Goal: Check status: Check status

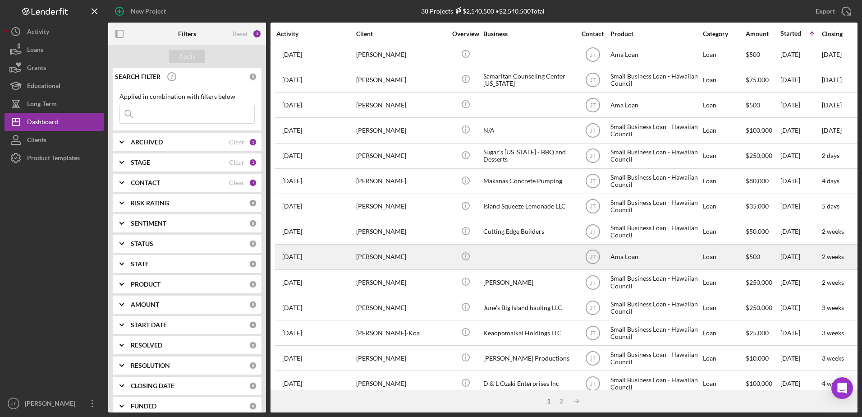
scroll to position [299, 0]
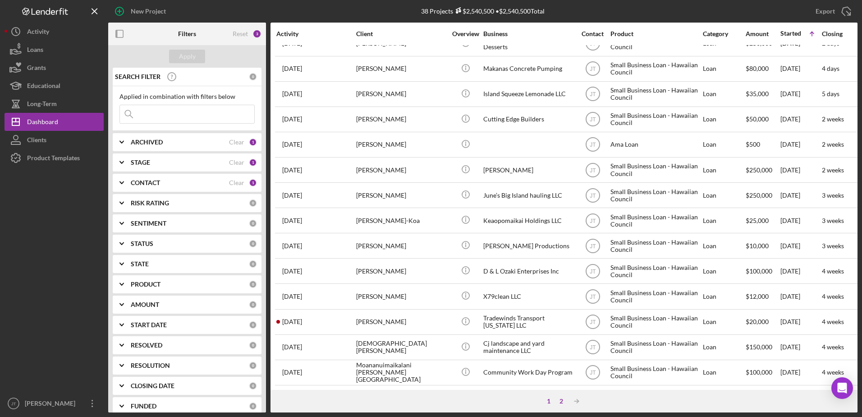
click at [561, 402] on div "2" at bounding box center [561, 400] width 13 height 7
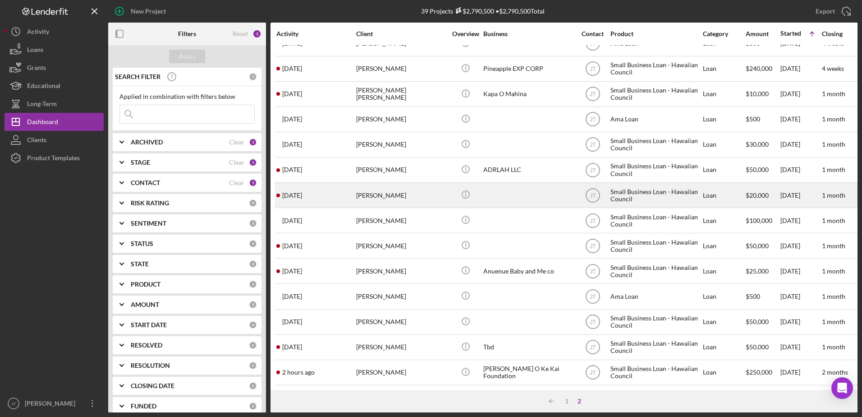
scroll to position [0, 0]
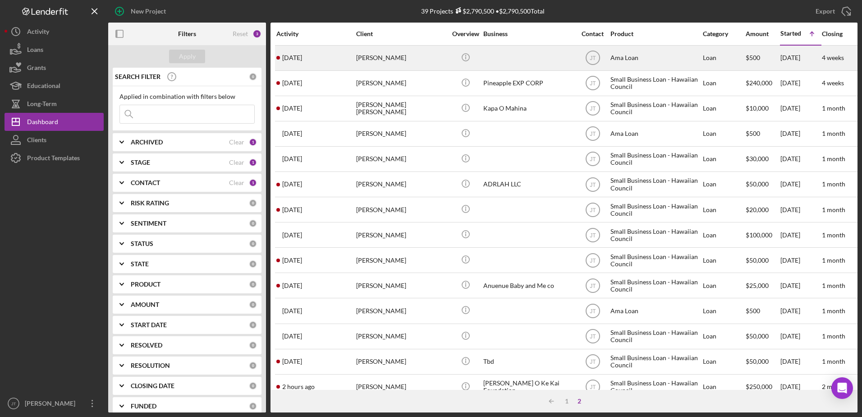
click at [302, 54] on time "[DATE]" at bounding box center [292, 57] width 20 height 7
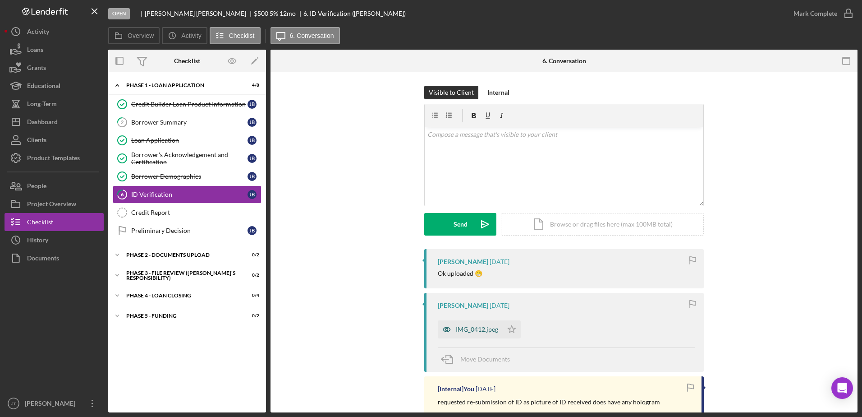
click at [474, 330] on div "IMG_0412.jpeg" at bounding box center [477, 329] width 42 height 7
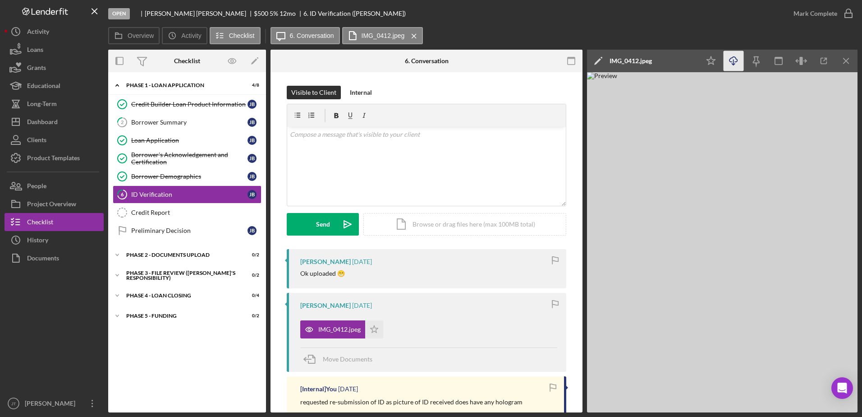
click at [737, 62] on icon "Icon/Download" at bounding box center [734, 61] width 20 height 20
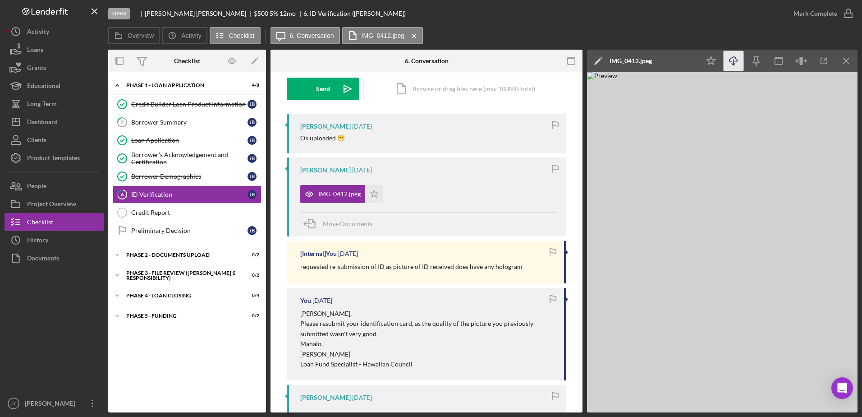
scroll to position [225, 0]
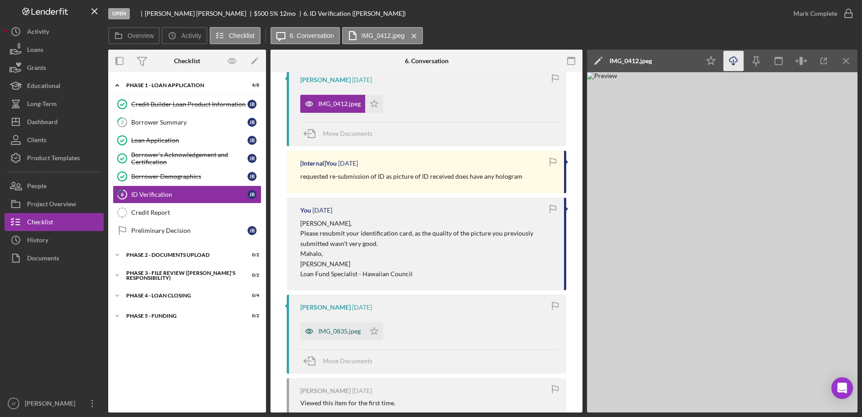
click at [339, 332] on div "IMG_0835.jpeg" at bounding box center [339, 330] width 42 height 7
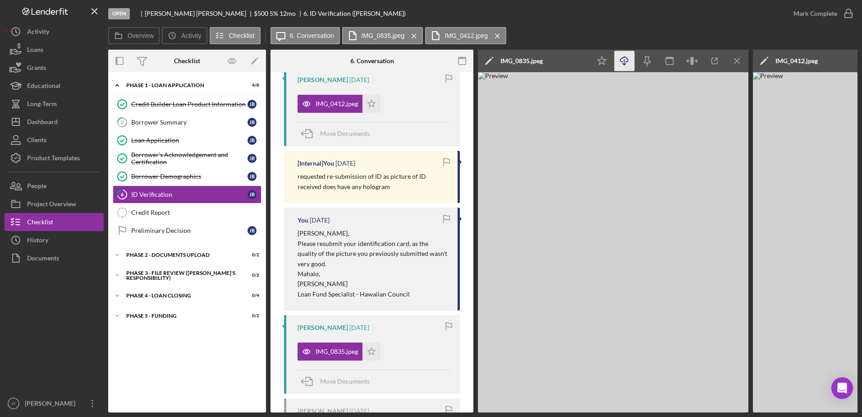
click at [630, 60] on icon "Icon/Download" at bounding box center [625, 61] width 20 height 20
click at [179, 157] on div "Borrower's Acknowledgement and Certification" at bounding box center [189, 158] width 116 height 14
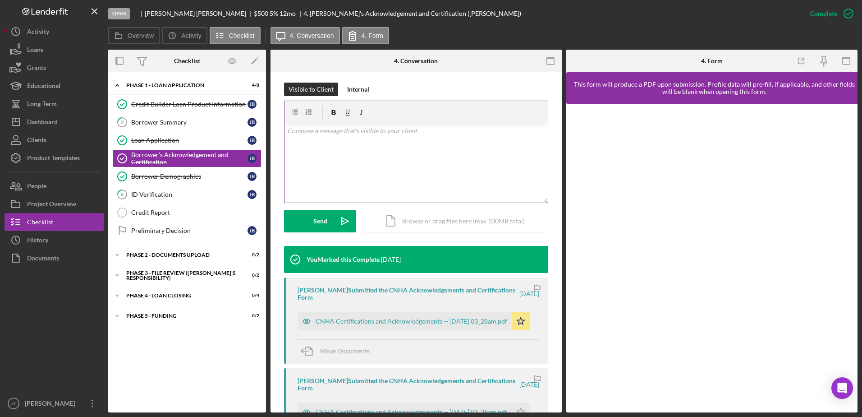
scroll to position [135, 0]
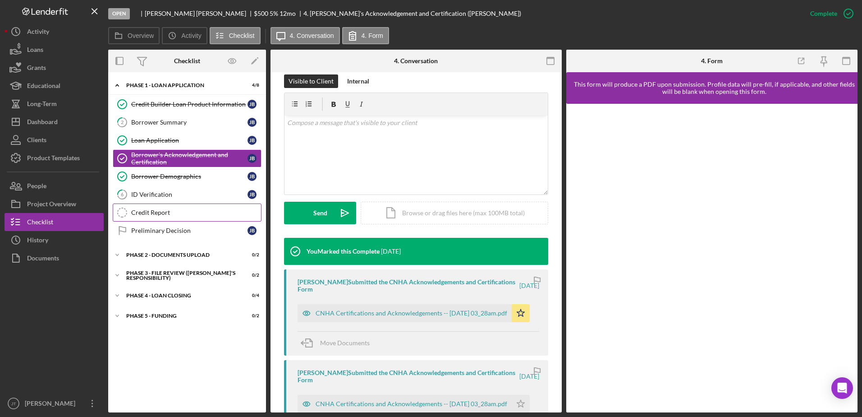
click at [193, 211] on div "Credit Report" at bounding box center [196, 212] width 130 height 7
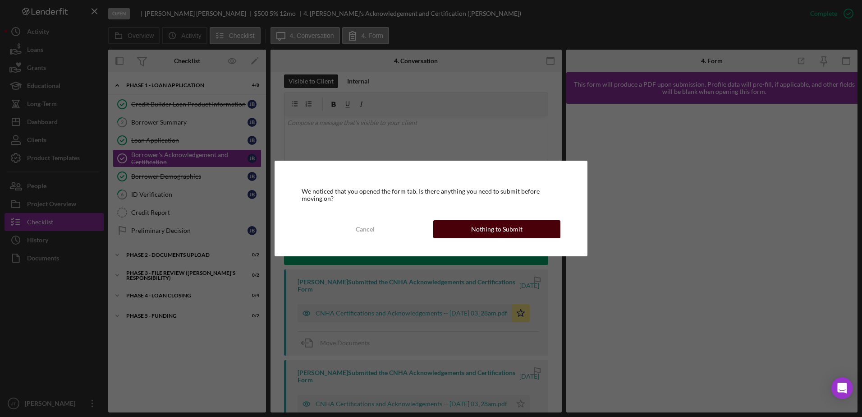
click at [470, 232] on button "Nothing to Submit" at bounding box center [496, 229] width 127 height 18
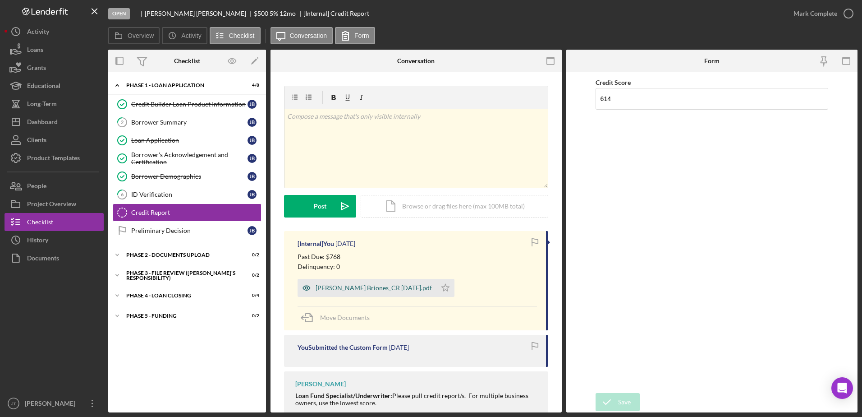
click at [348, 285] on div "[PERSON_NAME] Briones_CR [DATE].pdf" at bounding box center [374, 287] width 116 height 7
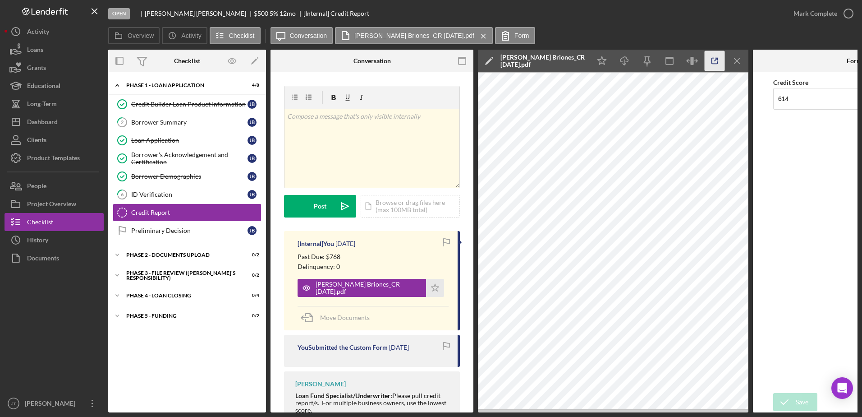
click at [713, 65] on icon "button" at bounding box center [715, 61] width 20 height 20
click at [173, 154] on div "Borrower's Acknowledgement and Certification" at bounding box center [189, 158] width 116 height 14
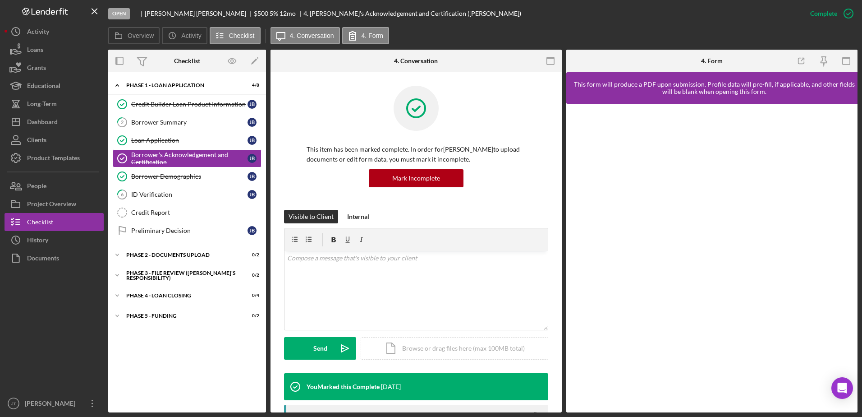
scroll to position [225, 0]
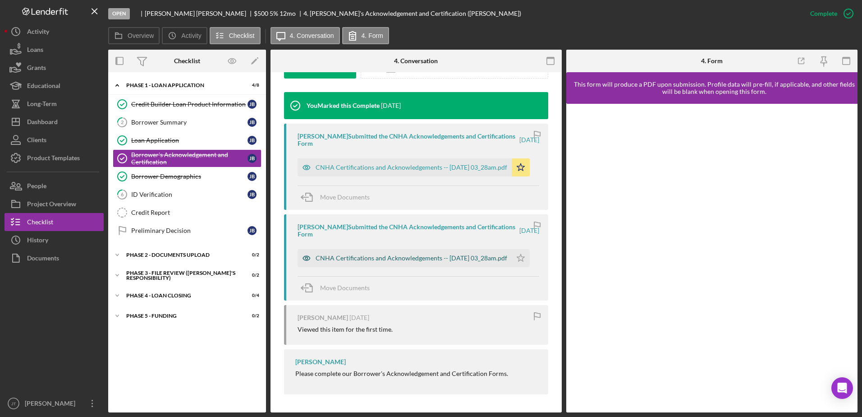
click at [390, 258] on div "CNHA Certifications and Acknowledgements -- [DATE] 03_28am.pdf" at bounding box center [412, 257] width 192 height 7
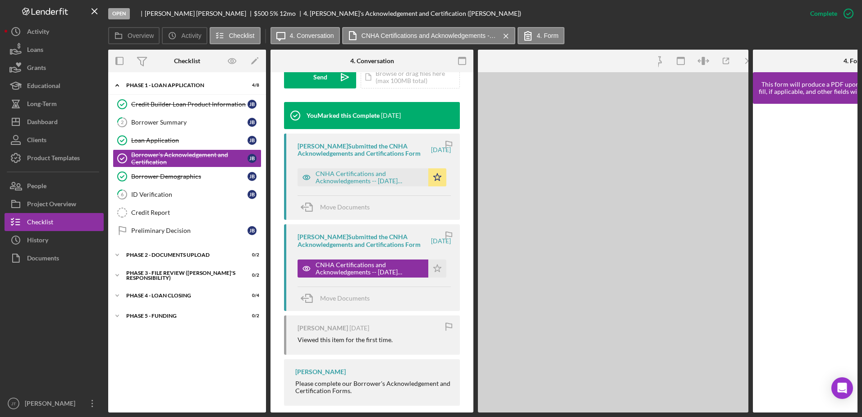
scroll to position [291, 0]
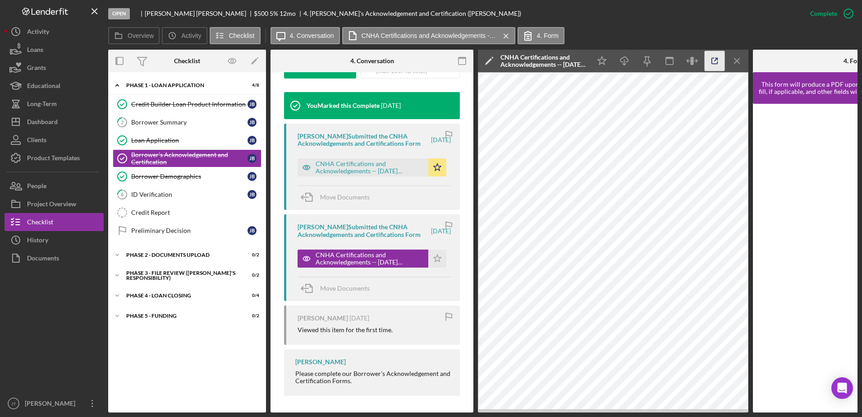
click at [717, 58] on polyline "button" at bounding box center [717, 59] width 2 height 2
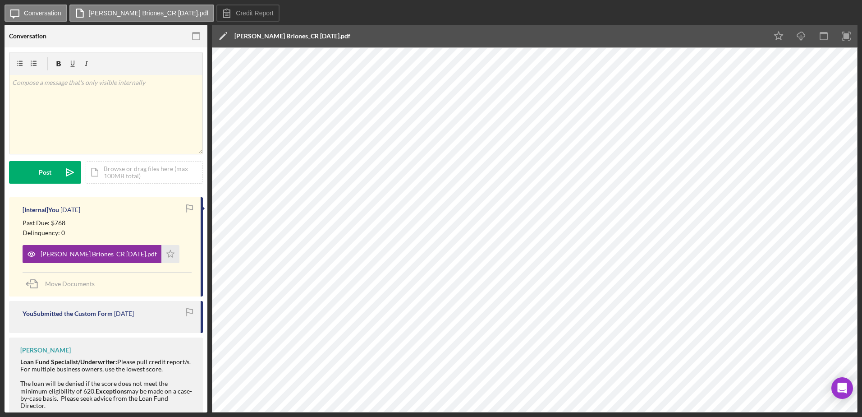
click at [219, 36] on icon "Icon/Edit" at bounding box center [223, 36] width 23 height 23
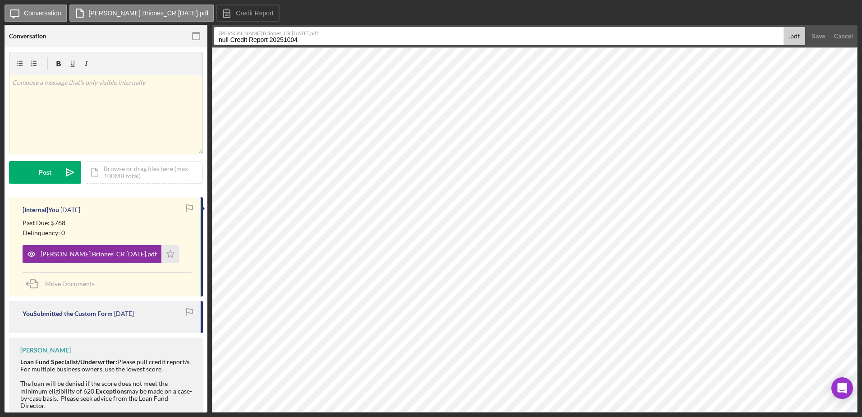
click at [305, 21] on div "Icon/Message Conversation J. Briones_CR 10.3.2025.pdf Credit Report" at bounding box center [431, 14] width 853 height 18
click at [838, 38] on div "Cancel" at bounding box center [843, 36] width 19 height 18
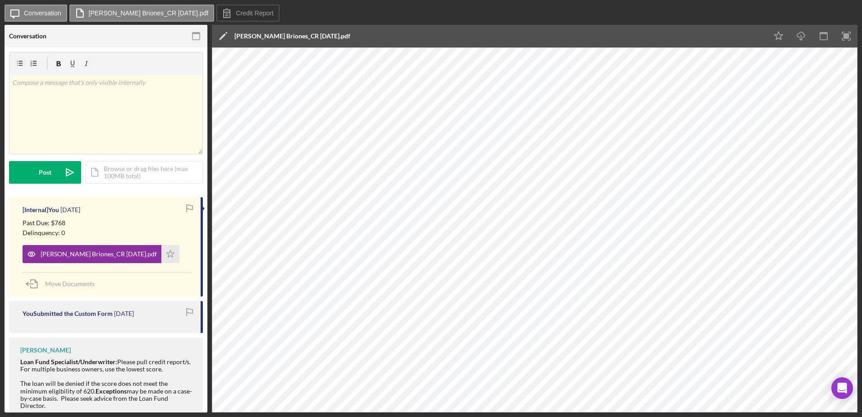
click at [309, 5] on div "Icon/Message Conversation J. Briones_CR 10.3.2025.pdf Credit Report" at bounding box center [431, 14] width 853 height 18
click at [193, 37] on icon "button" at bounding box center [196, 36] width 20 height 20
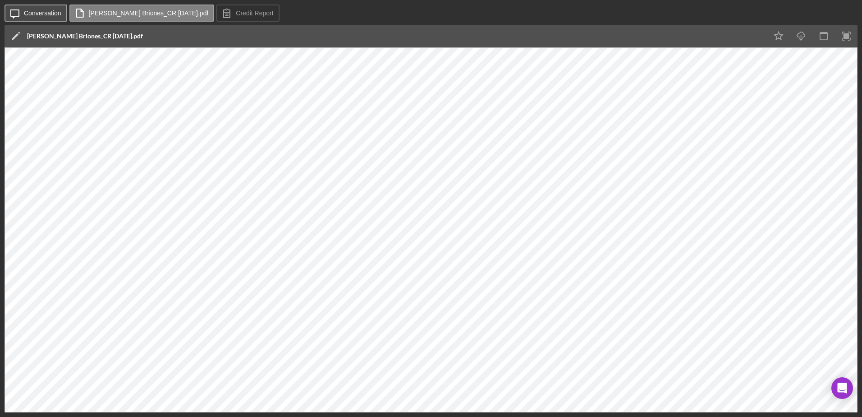
click at [23, 5] on icon "Icon/Message" at bounding box center [15, 13] width 23 height 23
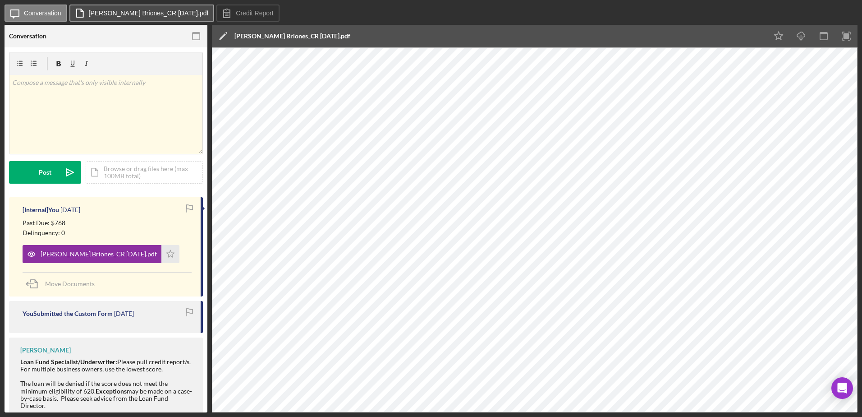
click at [105, 15] on label "[PERSON_NAME] Briones_CR [DATE].pdf" at bounding box center [149, 12] width 120 height 7
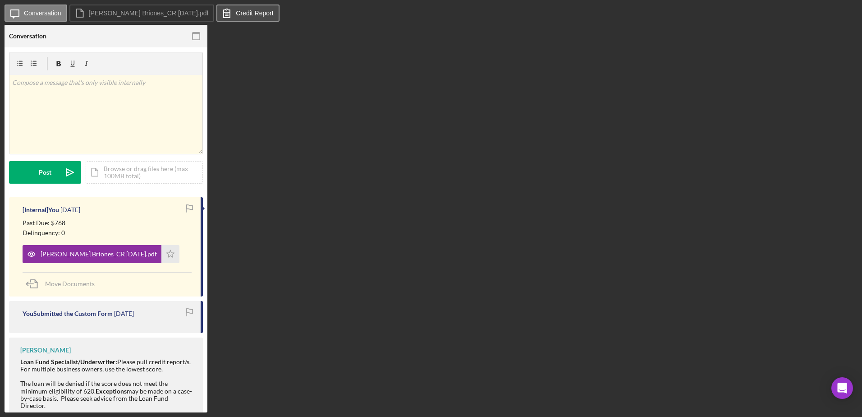
click at [236, 14] on label "Credit Report" at bounding box center [254, 12] width 37 height 7
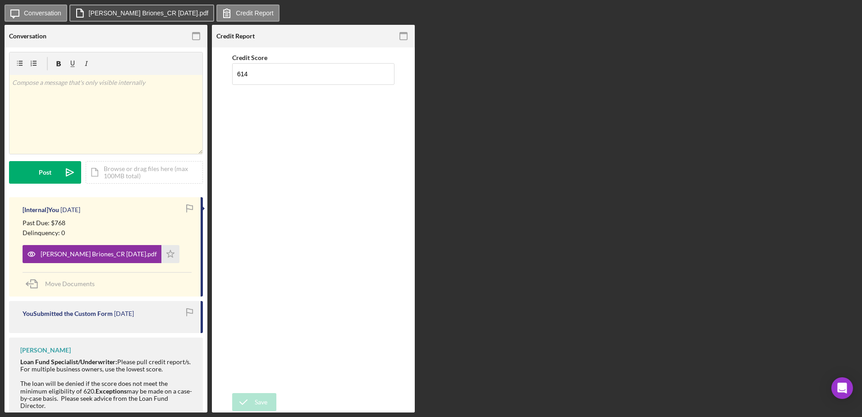
click at [122, 18] on button "[PERSON_NAME] Briones_CR [DATE].pdf" at bounding box center [141, 13] width 145 height 17
